Goal: Task Accomplishment & Management: Manage account settings

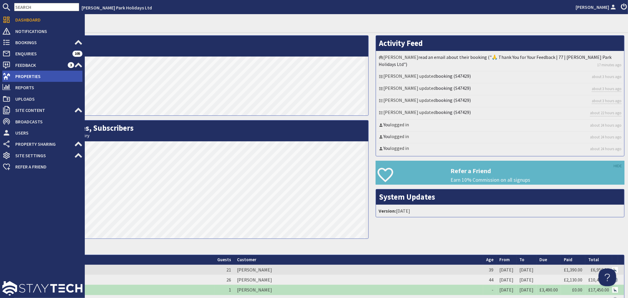
click at [40, 73] on span "Properties" at bounding box center [47, 76] width 72 height 9
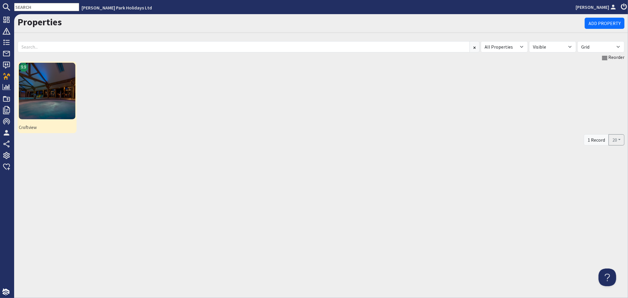
click at [51, 80] on img at bounding box center [47, 91] width 57 height 57
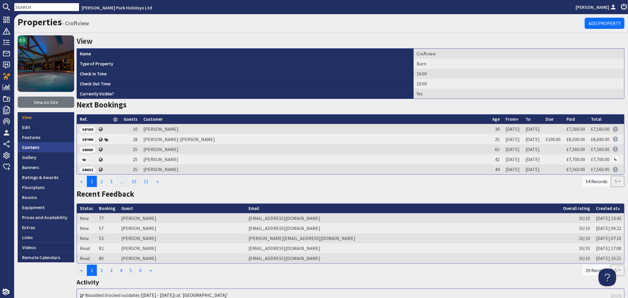
click at [34, 148] on link "Content" at bounding box center [46, 147] width 57 height 10
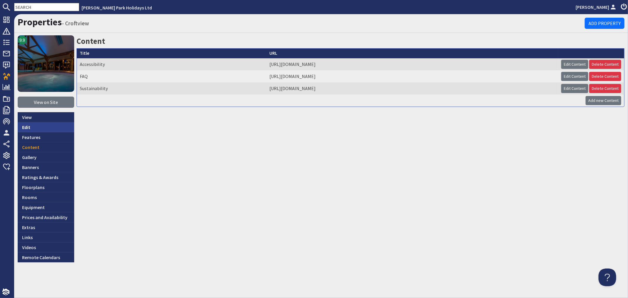
click at [35, 125] on link "Edit" at bounding box center [46, 127] width 57 height 10
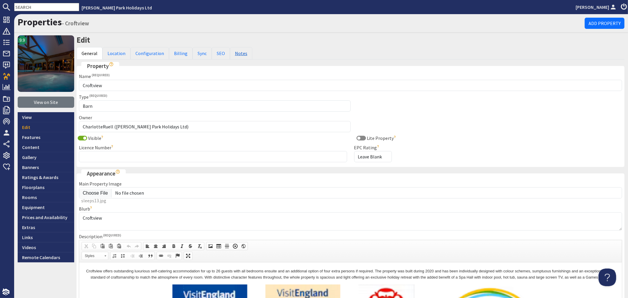
click at [233, 57] on link "Notes" at bounding box center [241, 53] width 22 height 12
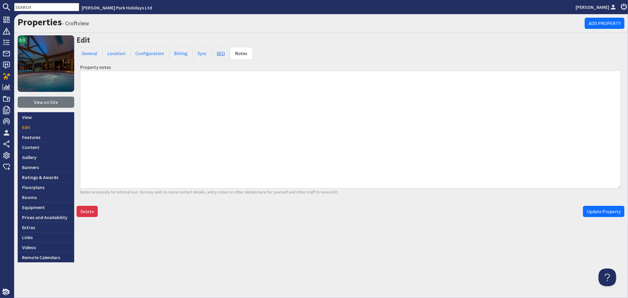
click at [219, 56] on link "SEO" at bounding box center [221, 53] width 18 height 12
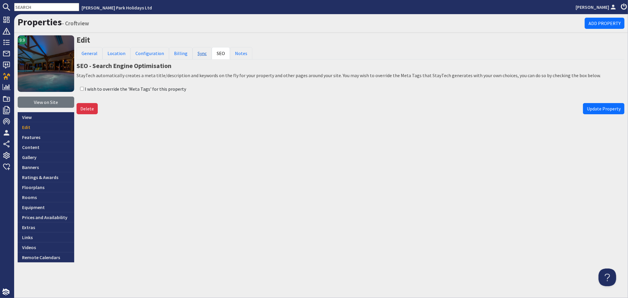
click at [198, 56] on link "Sync" at bounding box center [201, 53] width 19 height 12
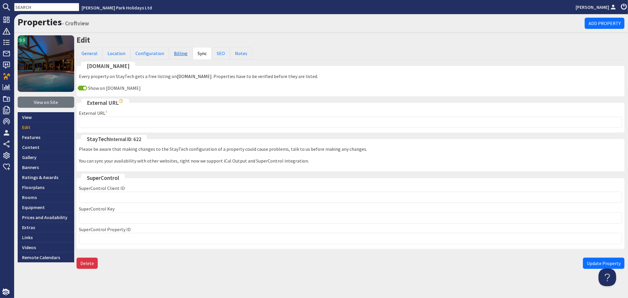
click at [177, 56] on link "Billing" at bounding box center [181, 53] width 24 height 12
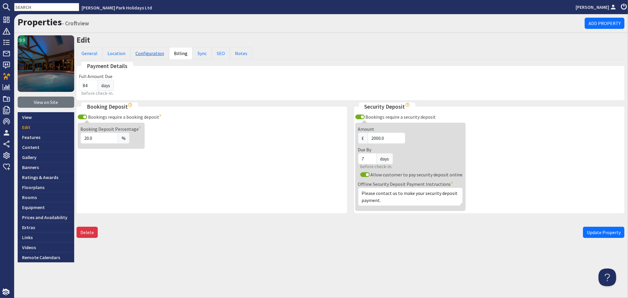
click at [154, 57] on link "Configuration" at bounding box center [149, 53] width 39 height 12
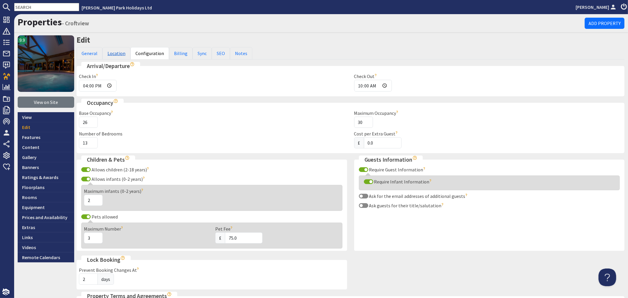
click at [119, 52] on link "Location" at bounding box center [116, 53] width 28 height 12
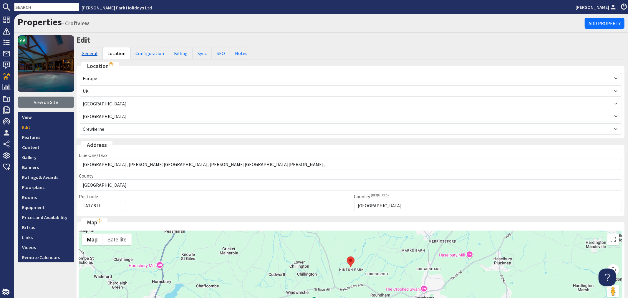
click at [92, 52] on link "General" at bounding box center [90, 53] width 26 height 12
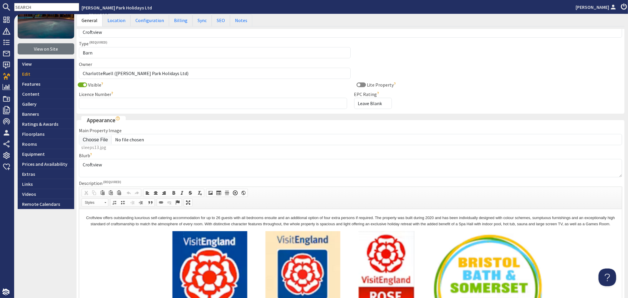
scroll to position [163, 0]
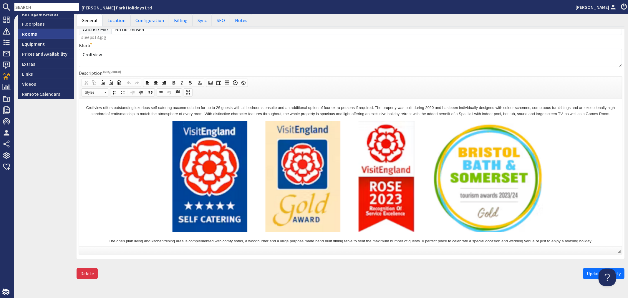
click at [36, 34] on link "Rooms" at bounding box center [46, 34] width 57 height 10
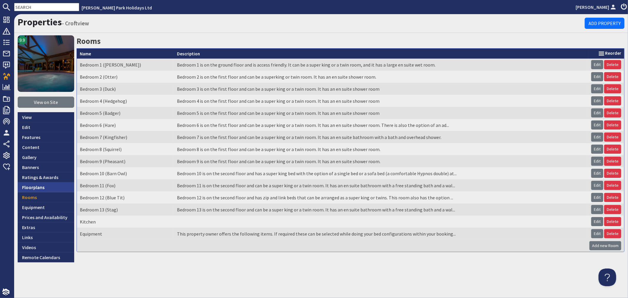
click at [37, 188] on link "Floorplans" at bounding box center [46, 187] width 57 height 10
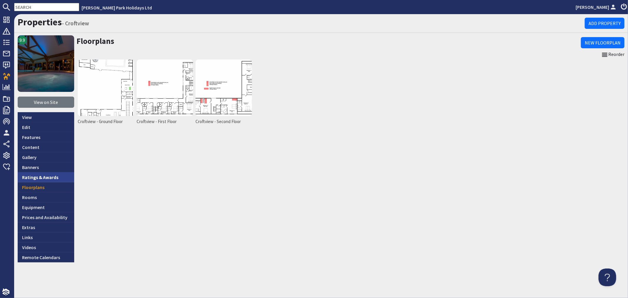
click at [45, 174] on link "Ratings & Awards" at bounding box center [46, 177] width 57 height 10
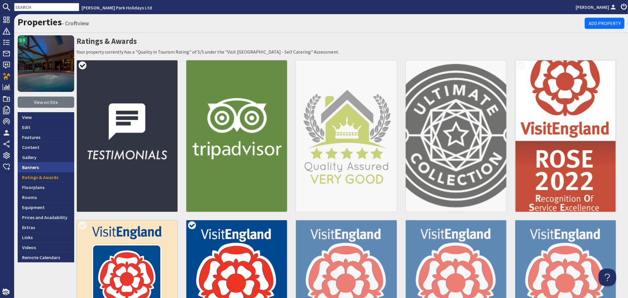
click at [47, 165] on link "Banners" at bounding box center [46, 167] width 57 height 10
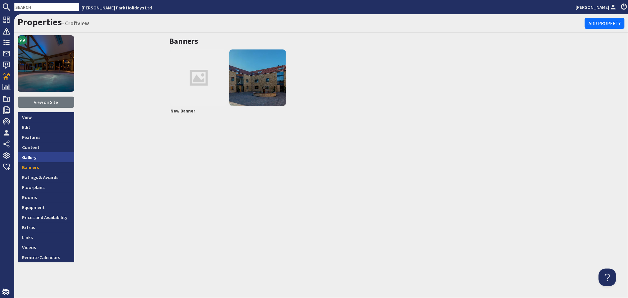
click at [49, 152] on link "Gallery" at bounding box center [46, 157] width 57 height 10
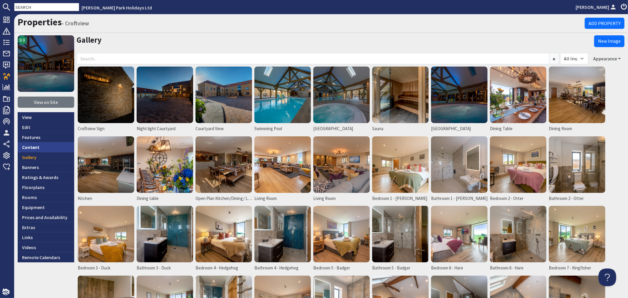
click at [49, 146] on link "Content" at bounding box center [46, 147] width 57 height 10
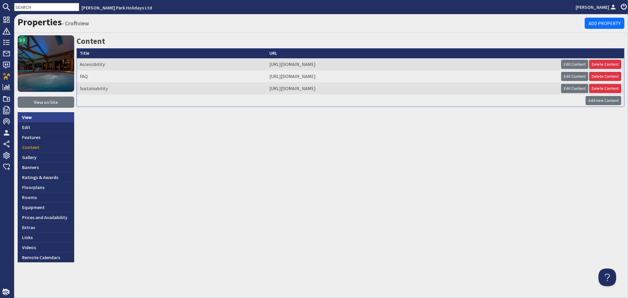
click at [42, 117] on link "View" at bounding box center [46, 117] width 57 height 10
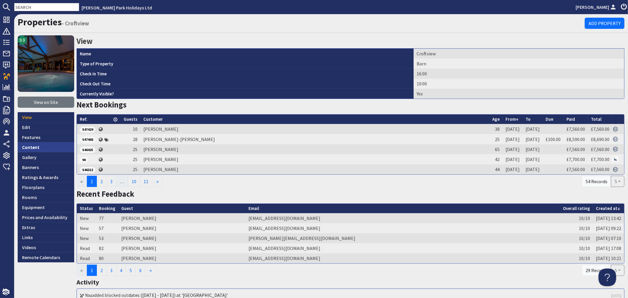
scroll to position [33, 0]
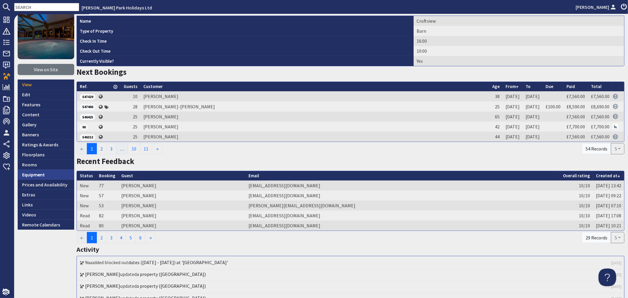
click at [38, 177] on link "Equipment" at bounding box center [46, 175] width 57 height 10
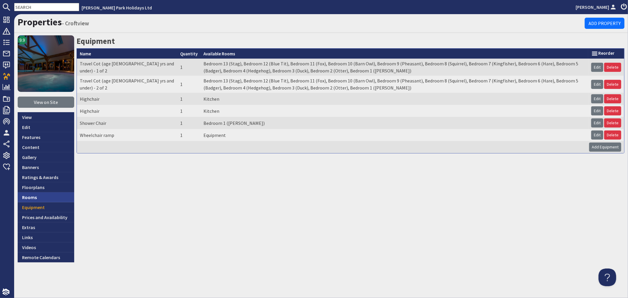
click at [39, 196] on link "Rooms" at bounding box center [46, 197] width 57 height 10
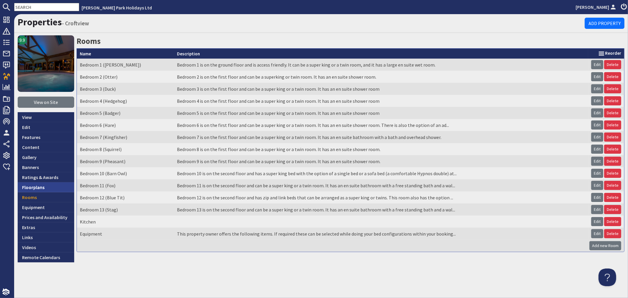
click at [39, 191] on link "Floorplans" at bounding box center [46, 187] width 57 height 10
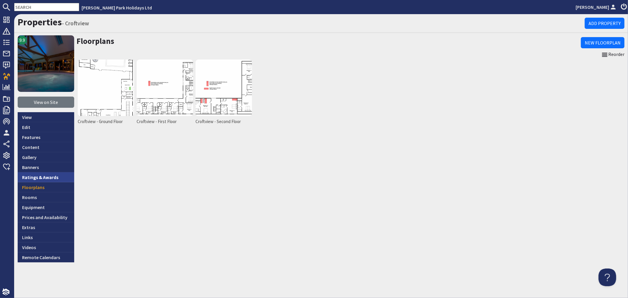
click at [34, 175] on link "Ratings & Awards" at bounding box center [46, 177] width 57 height 10
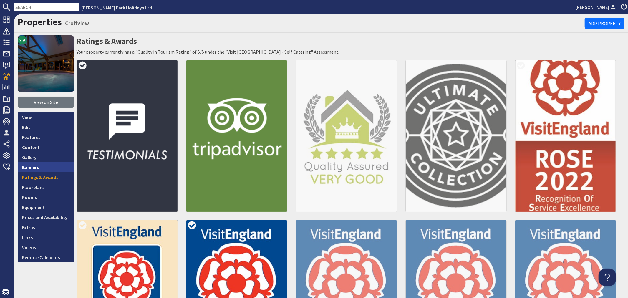
click at [34, 170] on link "Banners" at bounding box center [46, 167] width 57 height 10
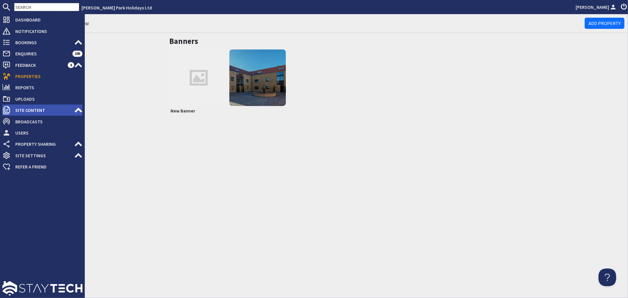
click at [46, 109] on span "Site Content" at bounding box center [43, 109] width 64 height 9
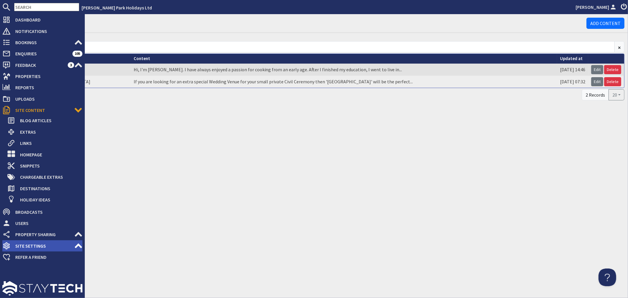
click at [40, 247] on span "Site Settings" at bounding box center [43, 245] width 64 height 9
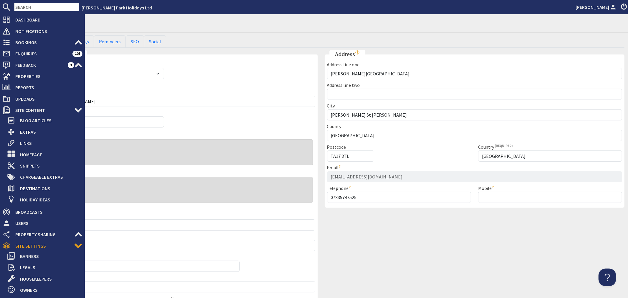
scroll to position [119, 0]
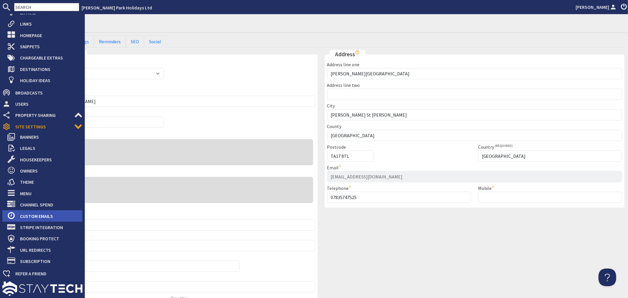
click at [50, 214] on span "Custom Emails" at bounding box center [48, 215] width 67 height 9
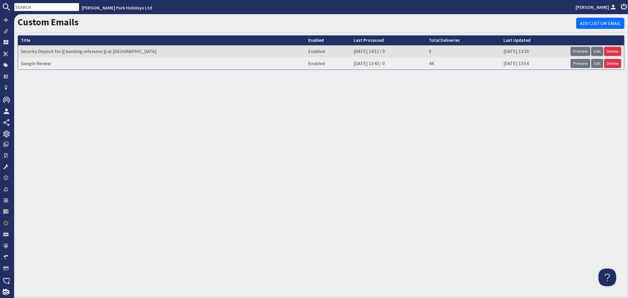
scroll to position [107, 0]
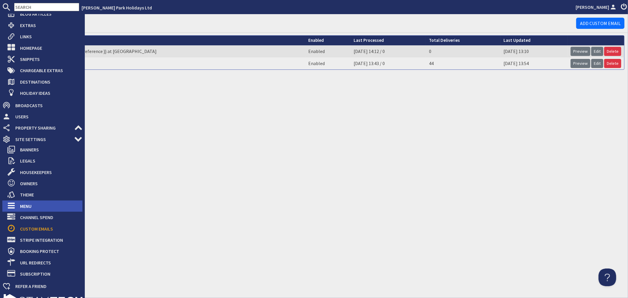
click at [42, 204] on span "Menu" at bounding box center [48, 205] width 67 height 9
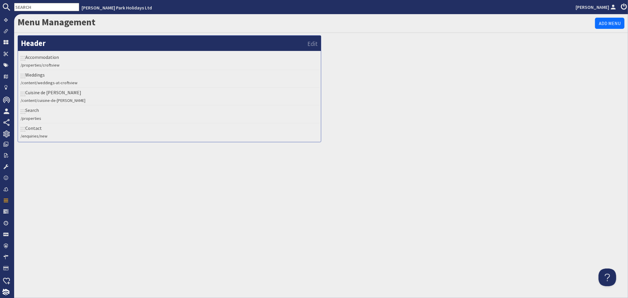
scroll to position [107, 0]
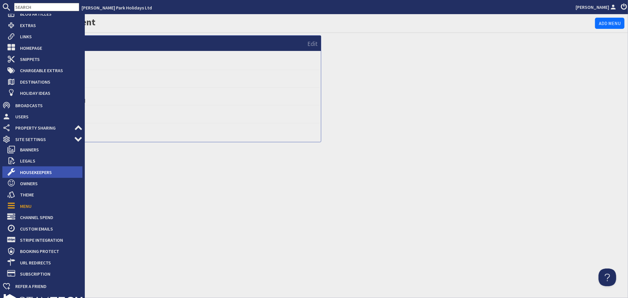
click at [28, 171] on span "Housekeepers" at bounding box center [48, 171] width 67 height 9
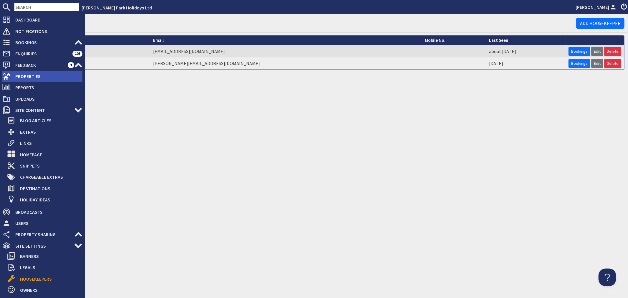
click at [24, 74] on span "Properties" at bounding box center [47, 76] width 72 height 9
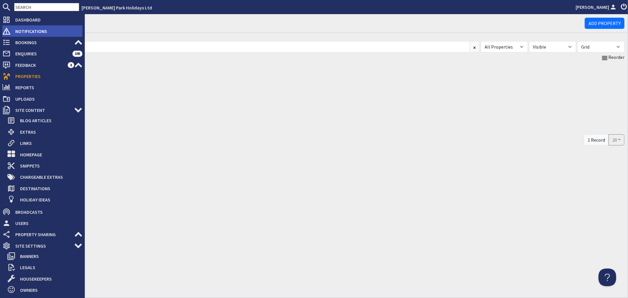
click at [29, 33] on span "Notifications" at bounding box center [47, 30] width 72 height 9
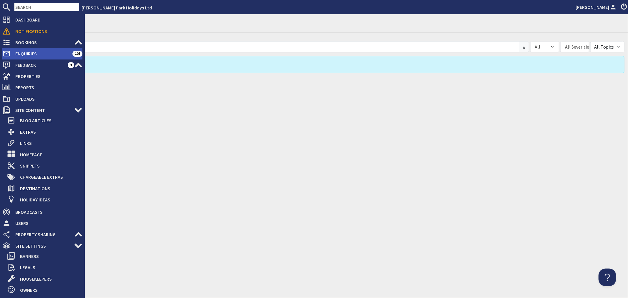
click at [26, 57] on span "Enquiries" at bounding box center [42, 53] width 62 height 9
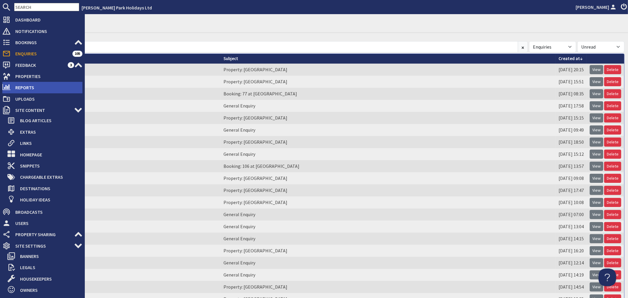
click at [24, 89] on span "Reports" at bounding box center [47, 87] width 72 height 9
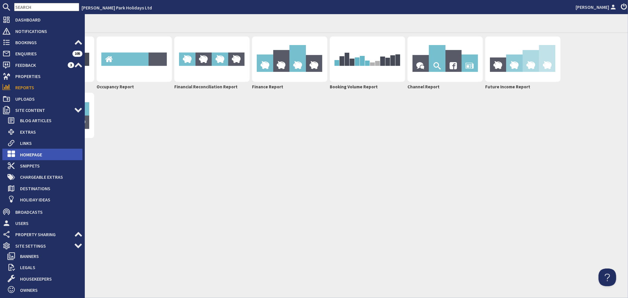
click at [36, 151] on span "Homepage" at bounding box center [48, 154] width 67 height 9
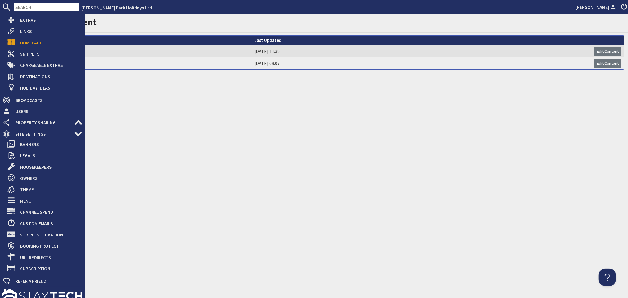
scroll to position [107, 0]
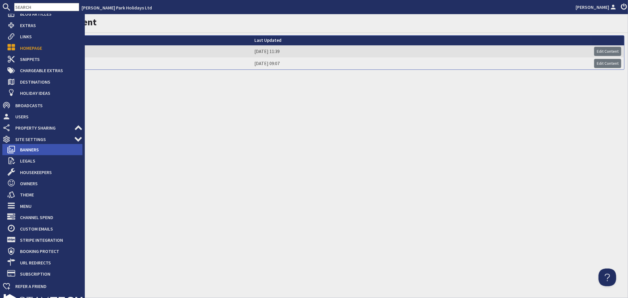
click at [39, 149] on span "Banners" at bounding box center [48, 149] width 67 height 9
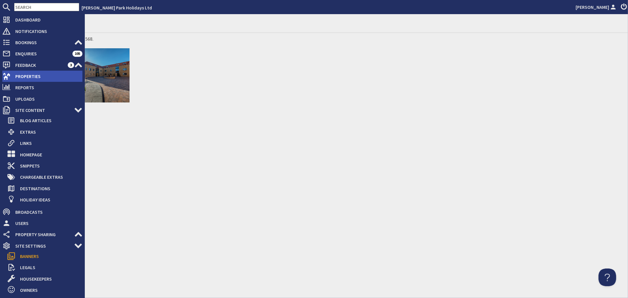
click at [29, 76] on span "Properties" at bounding box center [47, 76] width 72 height 9
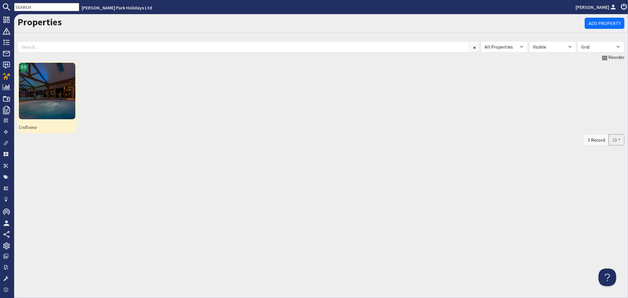
click at [52, 87] on img at bounding box center [47, 91] width 57 height 57
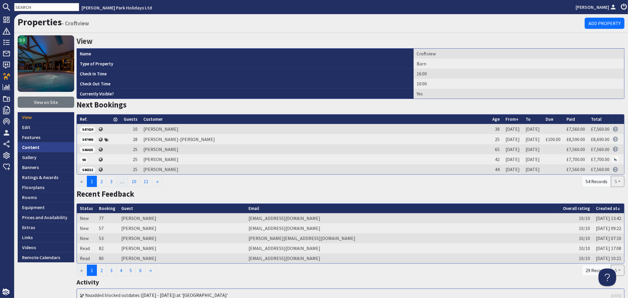
click at [48, 147] on link "Content" at bounding box center [46, 147] width 57 height 10
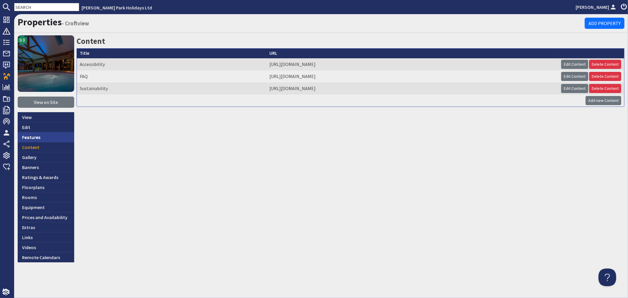
click at [47, 133] on link "Features" at bounding box center [46, 137] width 57 height 10
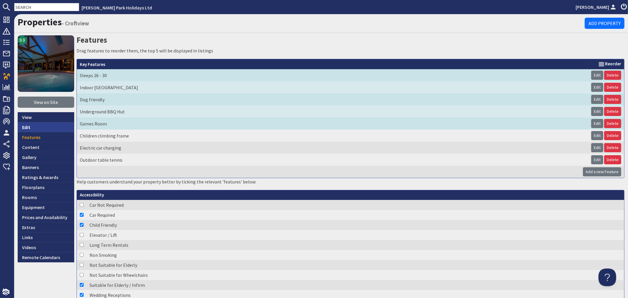
click at [47, 126] on link "Edit" at bounding box center [46, 127] width 57 height 10
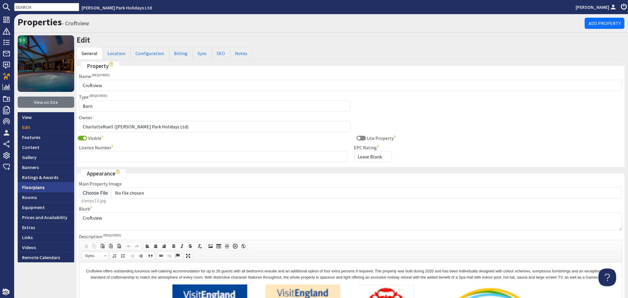
click at [39, 183] on link "Floorplans" at bounding box center [46, 187] width 57 height 10
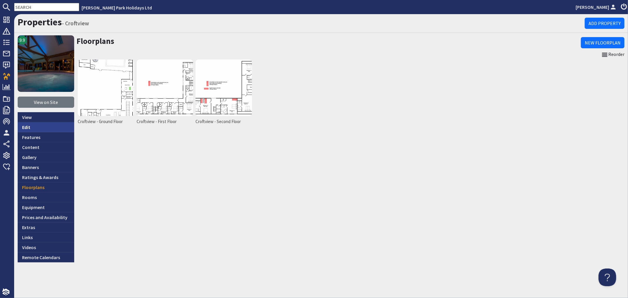
click at [45, 127] on link "Edit" at bounding box center [46, 127] width 57 height 10
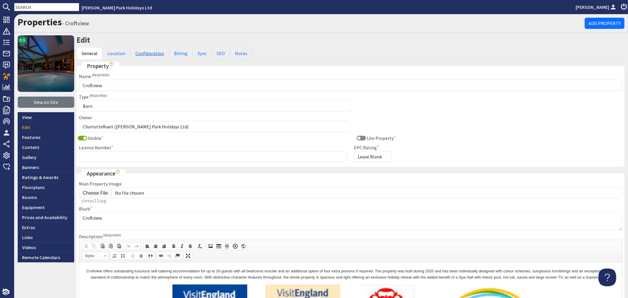
click at [155, 53] on link "Configuration" at bounding box center [149, 53] width 39 height 12
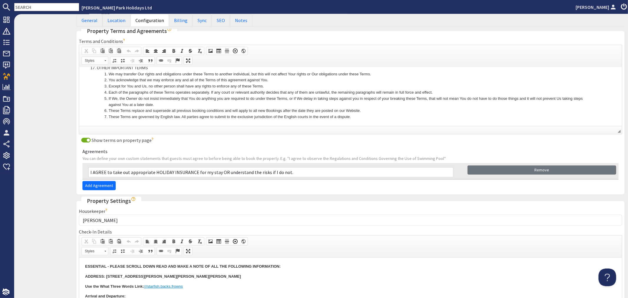
scroll to position [327, 0]
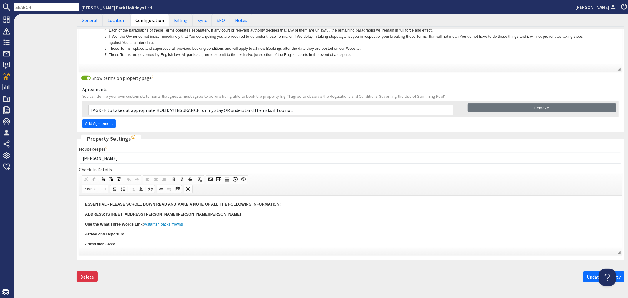
click at [144, 241] on p "Arrival time - 4pm Departure time - 10am" at bounding box center [350, 247] width 531 height 12
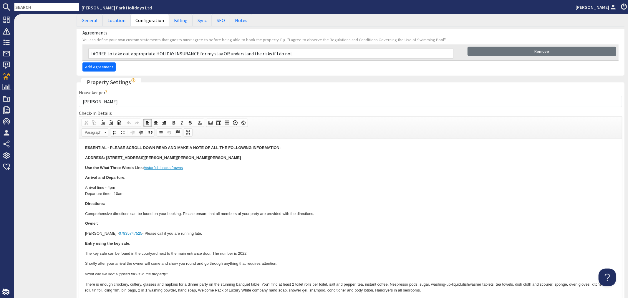
scroll to position [392, 0]
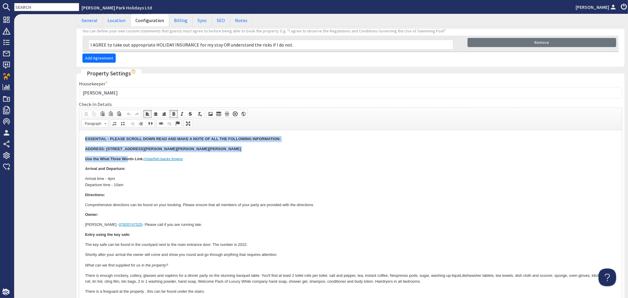
drag, startPoint x: 81, startPoint y: 137, endPoint x: 127, endPoint y: 152, distance: 48.3
click at [127, 152] on html "ESSENTIAL - PLEASE SCROLL DOWN READ AND MAKE A NOTE OF ALL THE FOLLOWING INFORM…" at bounding box center [350, 245] width 542 height 230
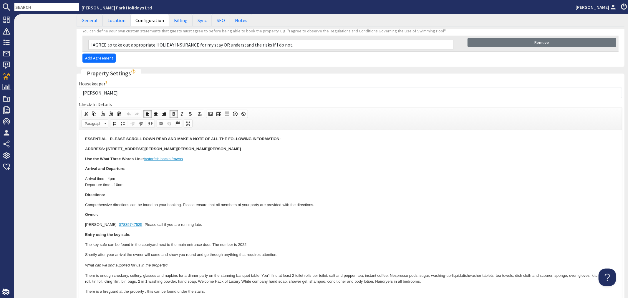
click at [272, 165] on p "Arrival and Departure:" at bounding box center [350, 168] width 531 height 6
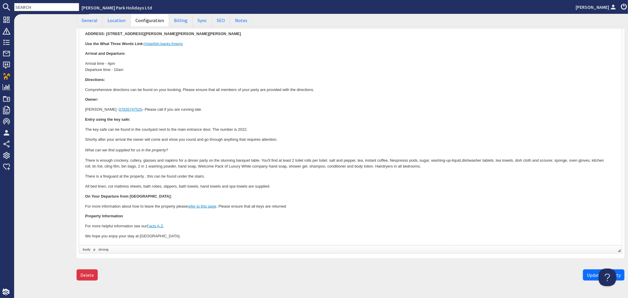
scroll to position [523, 0]
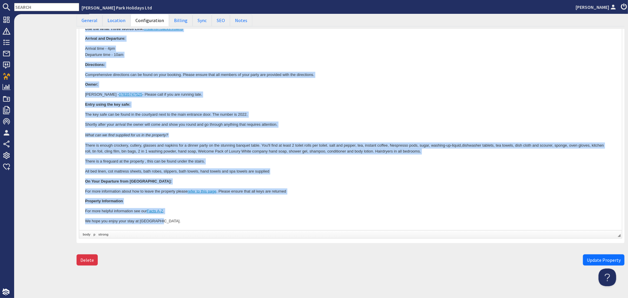
drag, startPoint x: 83, startPoint y: 8, endPoint x: 193, endPoint y: 227, distance: 245.5
click at [193, 227] on html "ESSENTIAL - PLEASE SCROLL DOWN READ AND MAKE A NOTE OF ALL THE FOLLOWING INFORM…" at bounding box center [350, 115] width 542 height 230
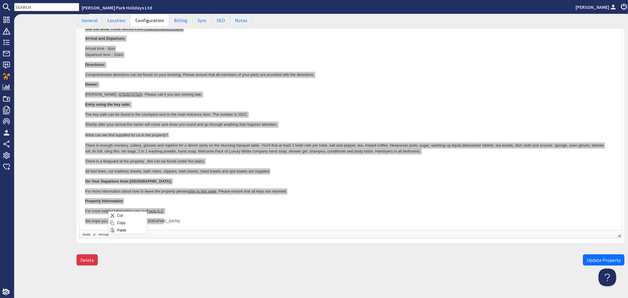
scroll to position [0, 0]
click at [123, 222] on span "Copy" at bounding box center [130, 222] width 31 height 7
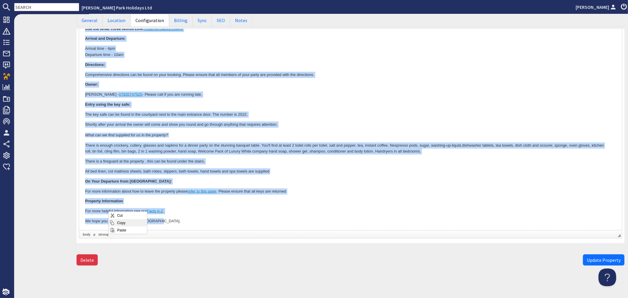
copy body "ESSENTIAL - PLEASE SCROLL DOWN READ AND MAKE A NOTE OF ALL THE FOLLOWING INFORM…"
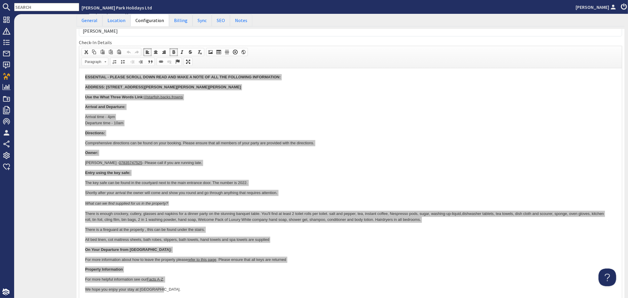
scroll to position [449, 0]
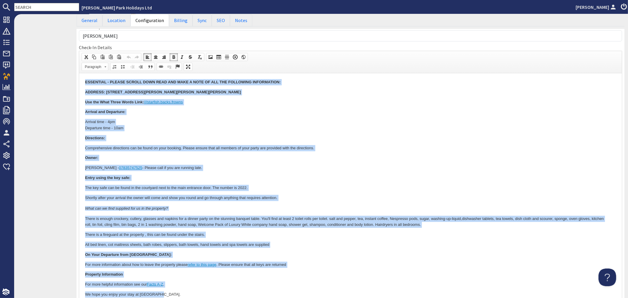
click at [358, 137] on p "Directions:" at bounding box center [350, 138] width 531 height 6
